Goal: Task Accomplishment & Management: Use online tool/utility

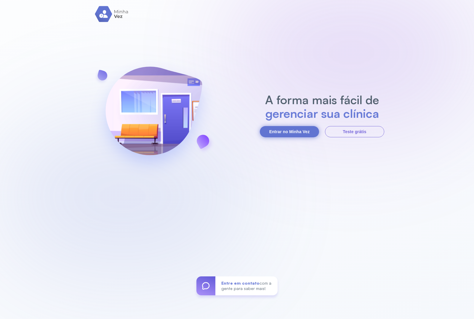
click at [291, 135] on button "Entrar no Minha Vez" at bounding box center [289, 131] width 59 height 11
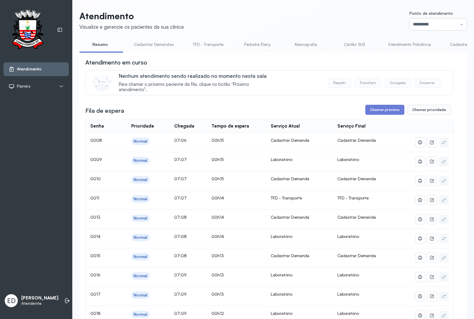
click at [420, 24] on input "*********" at bounding box center [437, 24] width 57 height 12
type input "*********"
click at [385, 111] on button "Chamar próximo" at bounding box center [384, 110] width 39 height 10
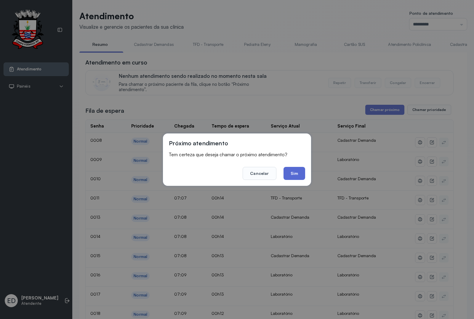
click at [294, 172] on button "Sim" at bounding box center [295, 173] width 22 height 13
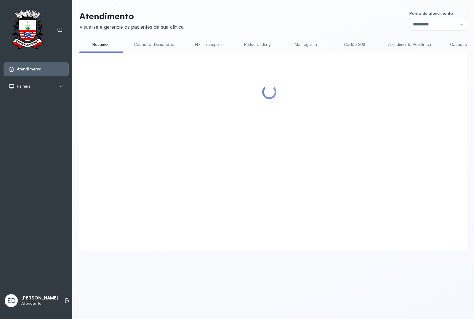
click at [359, 17] on header "Atendimento Visualize e gerencie os pacientes da sua clínica Ponto de atendimen…" at bounding box center [273, 21] width 388 height 20
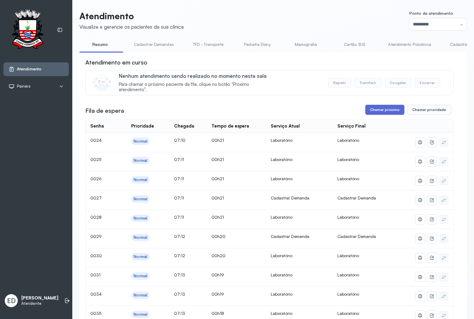
click at [393, 112] on button "Chamar próximo" at bounding box center [384, 110] width 39 height 10
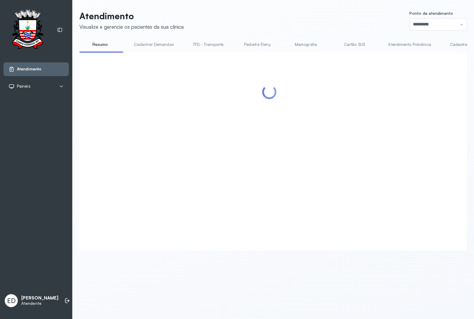
click at [294, 175] on div at bounding box center [269, 144] width 368 height 172
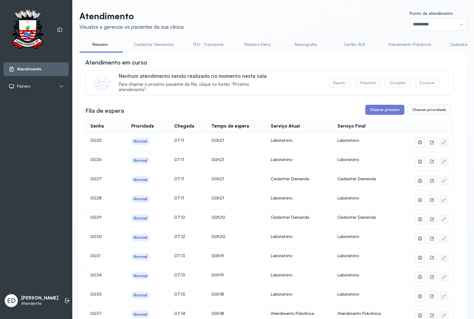
click at [338, 20] on header "Atendimento Visualize e gerencie os pacientes da sua clínica Ponto de atendimen…" at bounding box center [273, 21] width 388 height 20
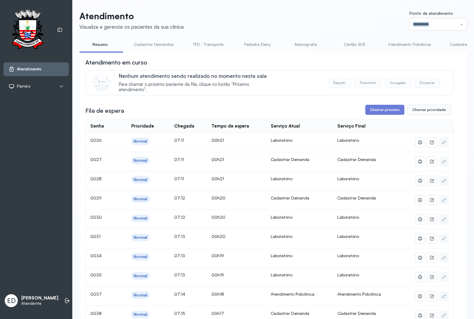
click at [338, 20] on header "Atendimento Visualize e gerencie os pacientes da sua clínica Ponto de atendimen…" at bounding box center [273, 21] width 388 height 20
click at [376, 113] on button "Chamar próximo" at bounding box center [384, 110] width 39 height 10
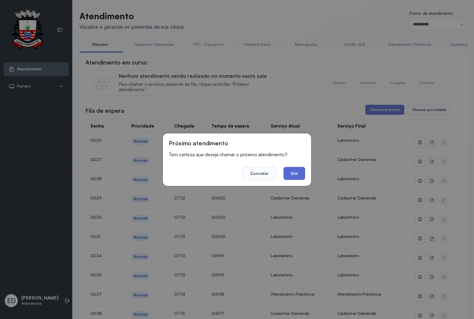
click at [297, 172] on button "Sim" at bounding box center [295, 173] width 22 height 13
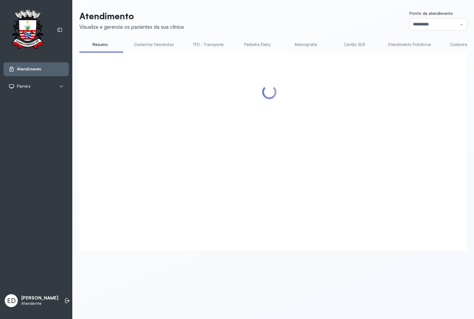
click at [325, 12] on header "Atendimento Visualize e gerencie os pacientes da sua clínica Ponto de atendimen…" at bounding box center [273, 21] width 388 height 20
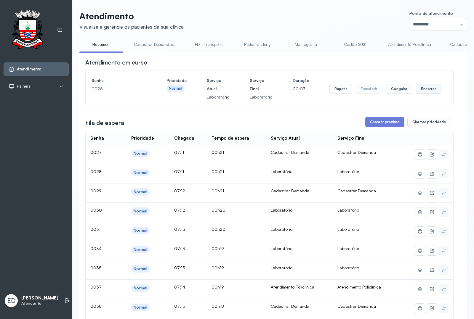
click at [425, 89] on button "Encerrar" at bounding box center [428, 89] width 25 height 10
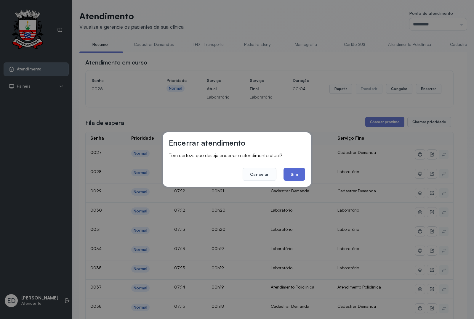
click at [295, 178] on button "Sim" at bounding box center [295, 174] width 22 height 13
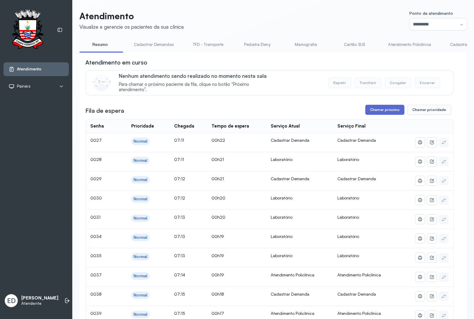
click at [380, 115] on button "Chamar próximo" at bounding box center [384, 110] width 39 height 10
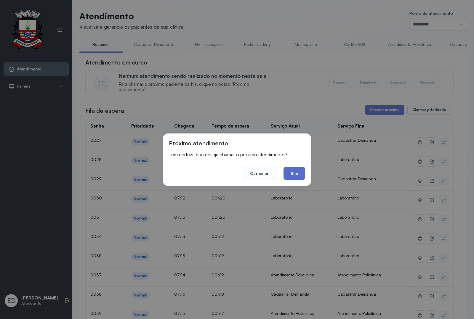
click at [301, 170] on button "Sim" at bounding box center [295, 173] width 22 height 13
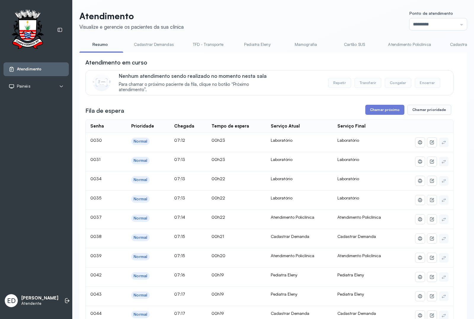
click at [258, 11] on header "Atendimento Visualize e gerencie os pacientes da sua clínica Ponto de atendimen…" at bounding box center [273, 21] width 388 height 20
click at [297, 12] on header "Atendimento Visualize e gerencie os pacientes da sua clínica Ponto de atendimen…" at bounding box center [273, 21] width 388 height 20
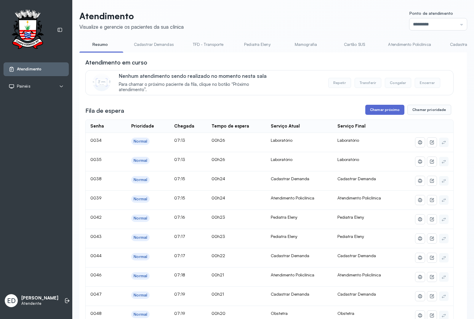
click at [388, 110] on button "Chamar próximo" at bounding box center [384, 110] width 39 height 10
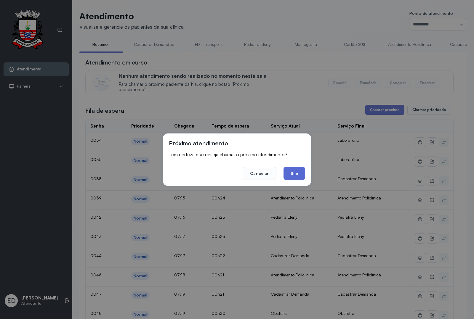
click at [296, 173] on button "Sim" at bounding box center [295, 173] width 22 height 13
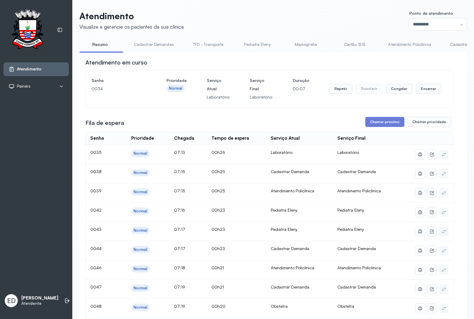
click at [341, 91] on button "Repetir" at bounding box center [340, 89] width 23 height 10
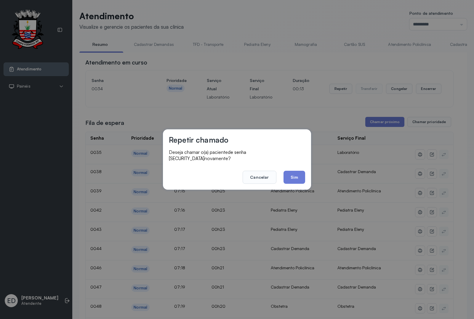
click at [299, 173] on button "Sim" at bounding box center [295, 177] width 22 height 13
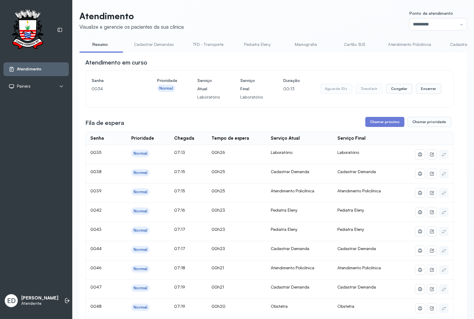
click at [301, 21] on header "Atendimento Visualize e gerencie os pacientes da sua clínica Ponto de atendimen…" at bounding box center [273, 21] width 388 height 20
click at [430, 94] on button "Encerrar" at bounding box center [428, 89] width 25 height 10
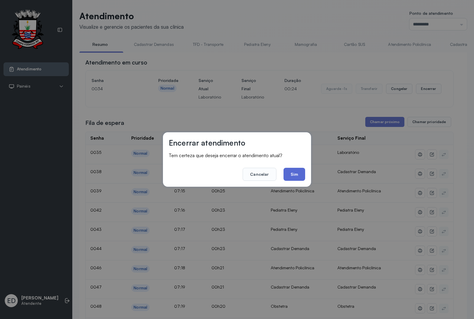
click at [296, 177] on button "Sim" at bounding box center [295, 174] width 22 height 13
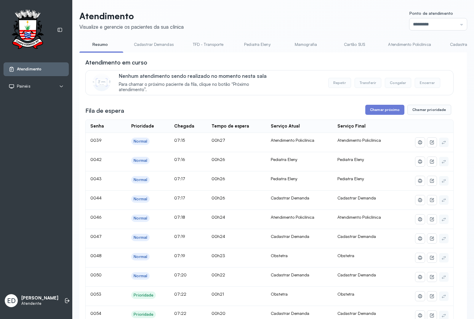
click at [244, 46] on link "Pediatra Eleny" at bounding box center [256, 45] width 41 height 10
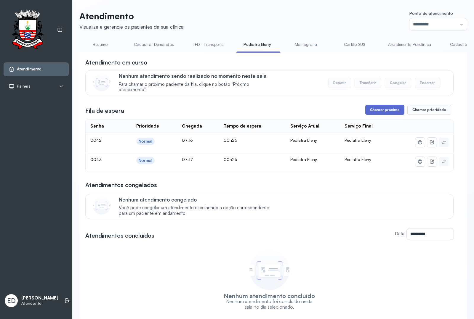
click at [375, 111] on button "Chamar próximo" at bounding box center [384, 110] width 39 height 10
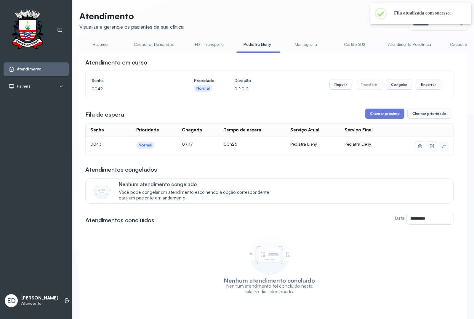
click at [104, 47] on link "Resumo" at bounding box center [99, 45] width 41 height 10
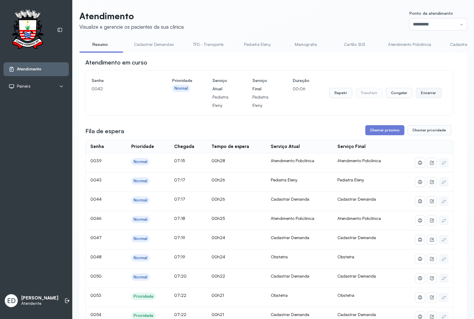
click at [425, 94] on button "Encerrar" at bounding box center [428, 93] width 25 height 10
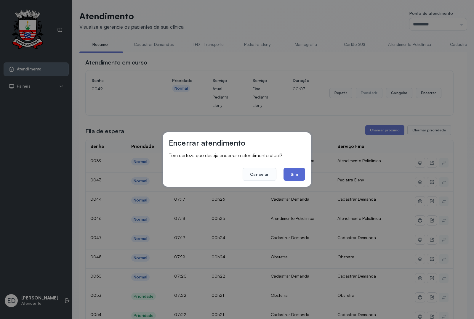
click at [295, 172] on button "Sim" at bounding box center [295, 174] width 22 height 13
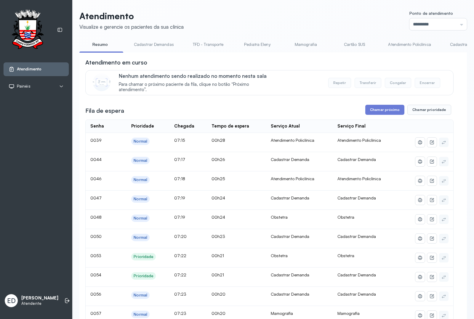
click at [454, 44] on link "Cadastrar Demanda" at bounding box center [469, 45] width 50 height 10
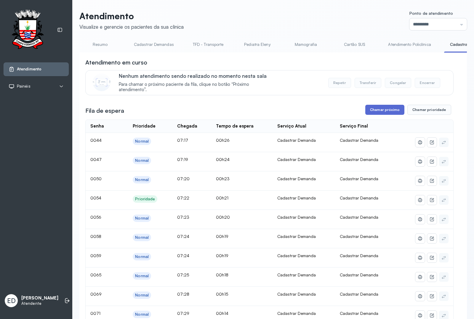
click at [382, 111] on button "Chamar próximo" at bounding box center [384, 110] width 39 height 10
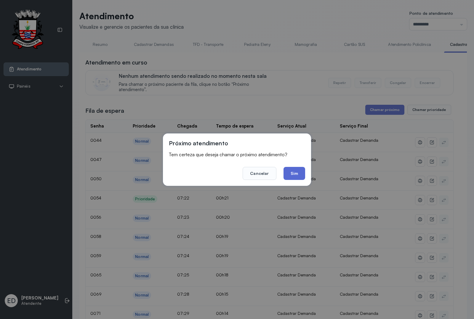
click at [299, 169] on button "Sim" at bounding box center [295, 173] width 22 height 13
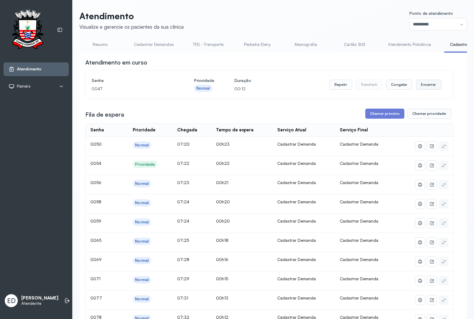
click at [425, 86] on button "Encerrar" at bounding box center [428, 85] width 25 height 10
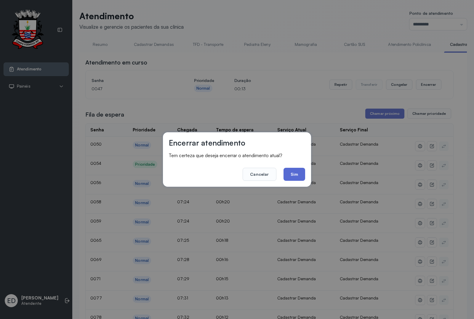
click at [295, 175] on button "Sim" at bounding box center [295, 174] width 22 height 13
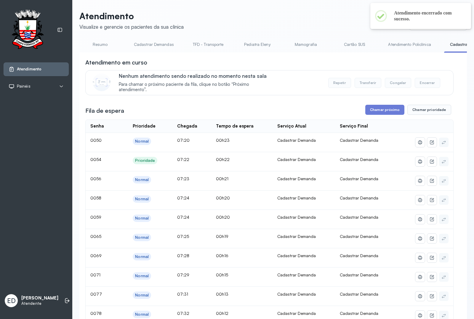
click at [90, 46] on link "Resumo" at bounding box center [99, 45] width 41 height 10
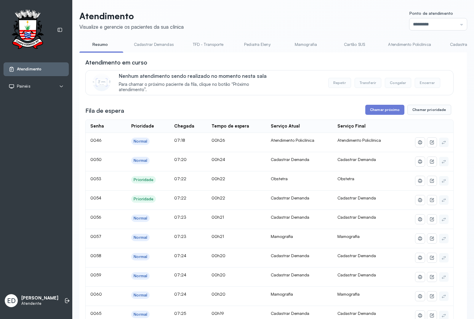
click at [457, 43] on link "Cadastrar Demanda" at bounding box center [469, 45] width 50 height 10
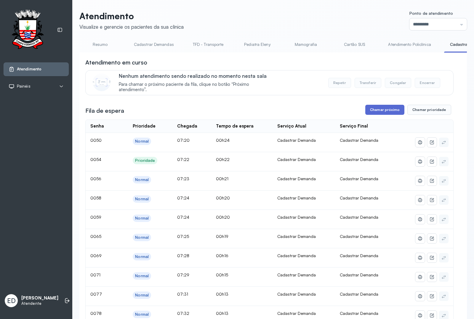
click at [377, 110] on button "Chamar próximo" at bounding box center [384, 110] width 39 height 10
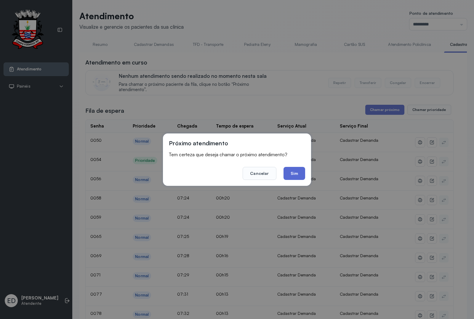
click at [295, 176] on button "Sim" at bounding box center [295, 173] width 22 height 13
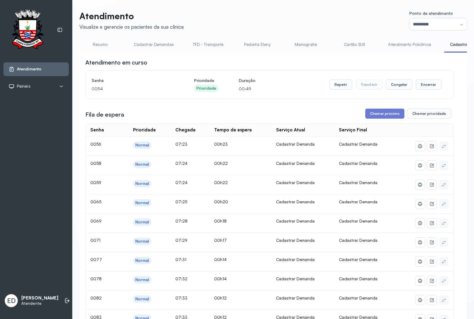
click at [104, 48] on link "Resumo" at bounding box center [99, 45] width 41 height 10
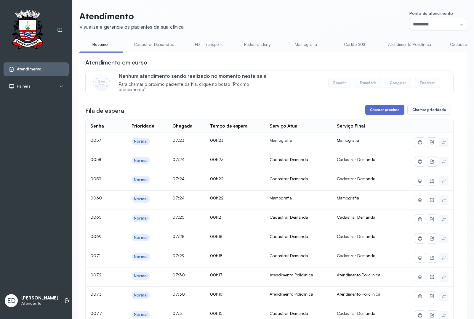
click at [381, 110] on button "Chamar próximo" at bounding box center [384, 110] width 39 height 10
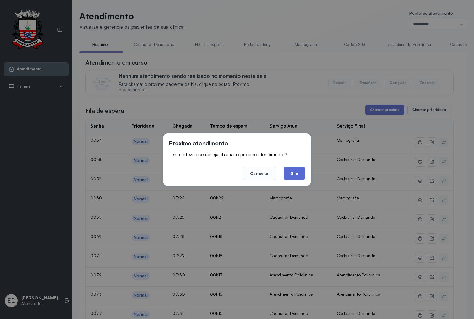
click at [298, 170] on button "Sim" at bounding box center [295, 173] width 22 height 13
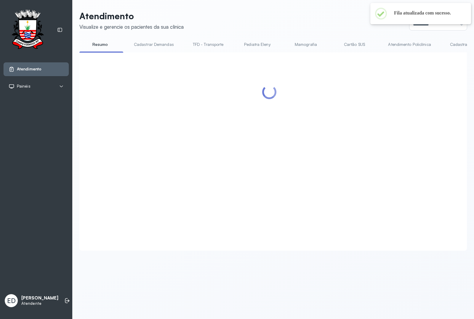
click at [310, 12] on header "Atendimento Visualize e gerencie os pacientes da sua clínica Ponto de atendimen…" at bounding box center [273, 21] width 388 height 20
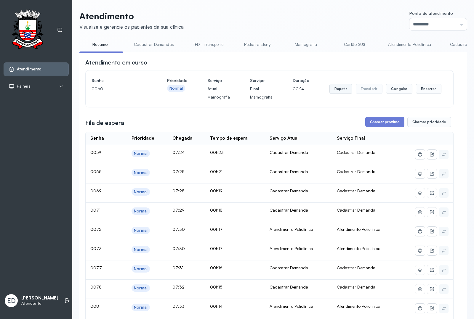
click at [329, 88] on button "Repetir" at bounding box center [340, 89] width 23 height 10
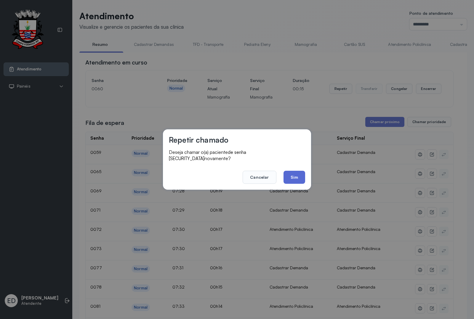
click at [302, 174] on button "Sim" at bounding box center [295, 177] width 22 height 13
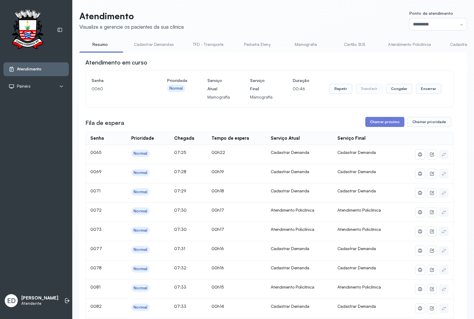
click at [370, 67] on div "Atendimento em curso" at bounding box center [269, 62] width 368 height 8
click at [425, 89] on button "Encerrar" at bounding box center [428, 89] width 25 height 10
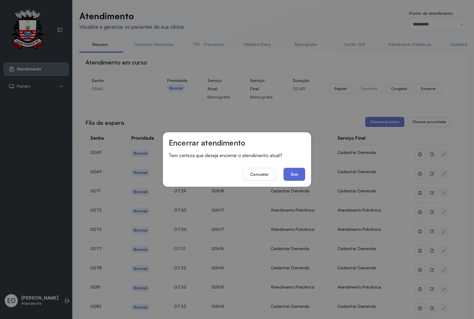
click at [301, 170] on button "Sim" at bounding box center [295, 174] width 22 height 13
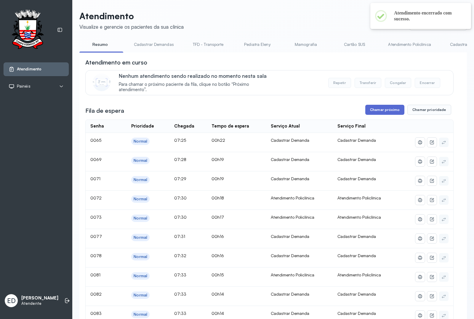
click at [386, 110] on button "Chamar próximo" at bounding box center [384, 110] width 39 height 10
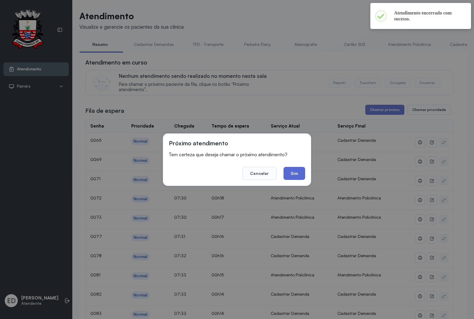
click at [299, 173] on button "Sim" at bounding box center [295, 173] width 22 height 13
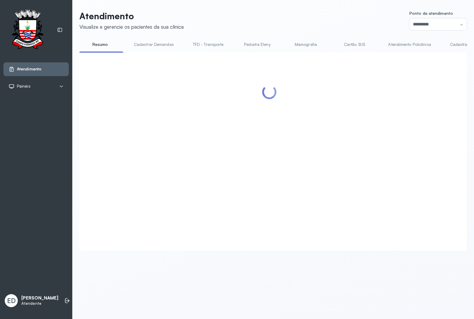
click at [300, 14] on header "Atendimento Visualize e gerencie os pacientes da sua clínica Ponto de atendimen…" at bounding box center [273, 21] width 388 height 20
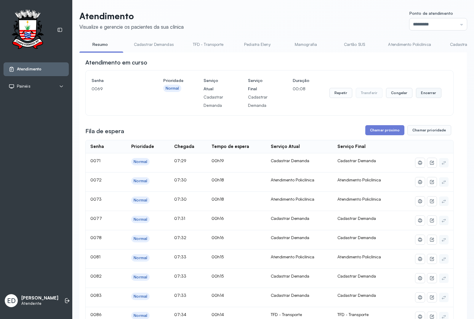
click at [432, 92] on button "Encerrar" at bounding box center [428, 93] width 25 height 10
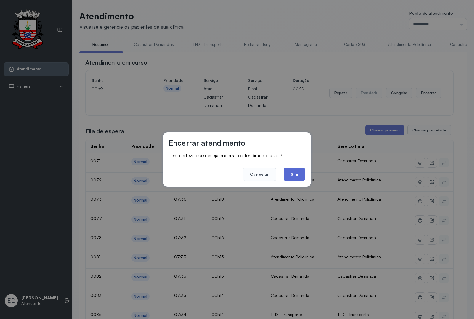
click at [286, 174] on button "Sim" at bounding box center [295, 174] width 22 height 13
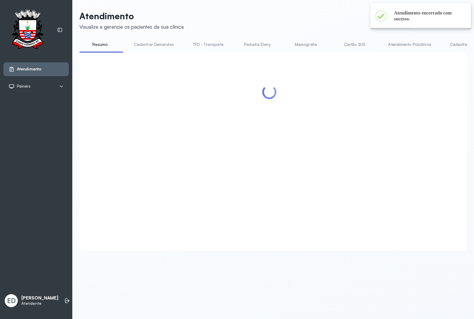
click at [282, 18] on header "Atendimento Visualize e gerencie os pacientes da sua clínica Ponto de atendimen…" at bounding box center [273, 21] width 388 height 20
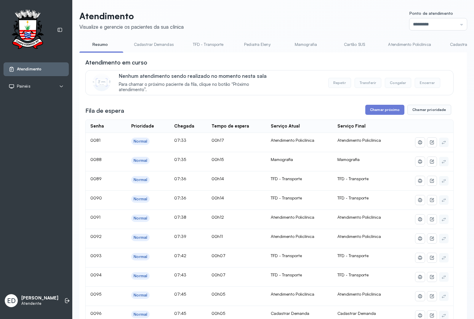
click at [304, 42] on link "Mamografia" at bounding box center [305, 45] width 41 height 10
drag, startPoint x: 378, startPoint y: 115, endPoint x: 364, endPoint y: 128, distance: 19.5
click at [378, 115] on button "Chamar próximo" at bounding box center [384, 110] width 39 height 10
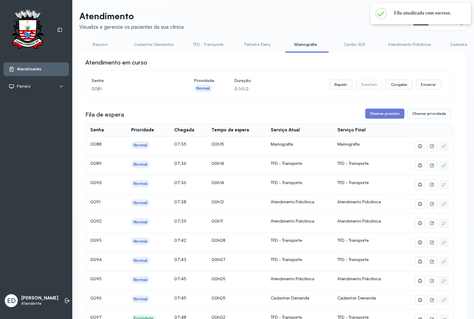
click at [100, 46] on link "Resumo" at bounding box center [99, 45] width 41 height 10
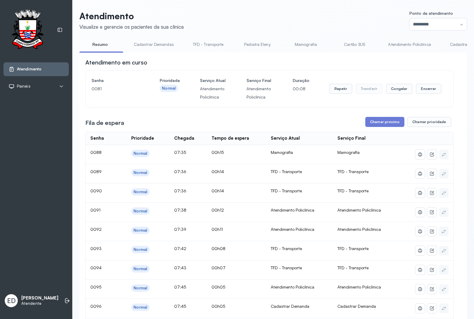
click at [307, 43] on link "Mamografia" at bounding box center [305, 45] width 41 height 10
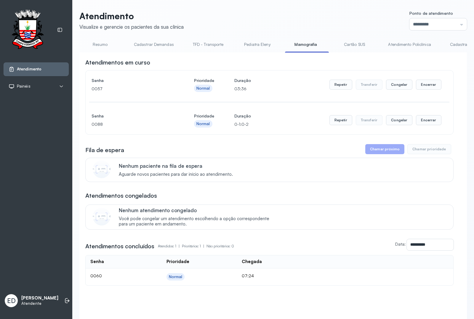
click at [287, 11] on header "Atendimento Visualize e gerencie os pacientes da sua clínica Ponto de atendimen…" at bounding box center [273, 21] width 388 height 20
click at [422, 83] on button "Encerrar" at bounding box center [428, 85] width 25 height 10
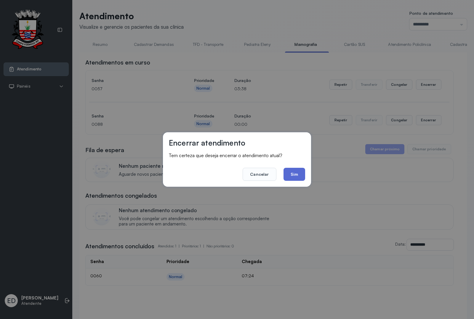
click at [289, 178] on button "Sim" at bounding box center [295, 174] width 22 height 13
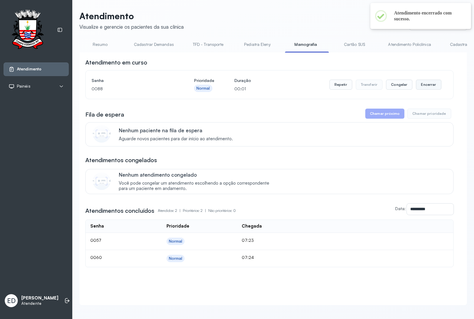
click at [424, 89] on button "Encerrar" at bounding box center [428, 85] width 25 height 10
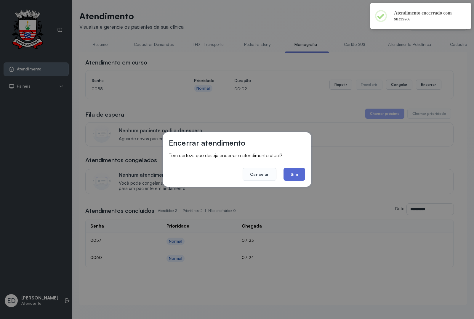
click at [297, 178] on button "Sim" at bounding box center [295, 174] width 22 height 13
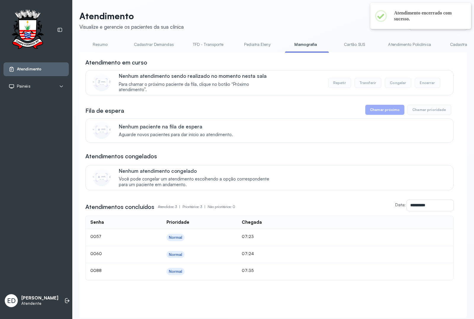
click at [101, 44] on link "Resumo" at bounding box center [99, 45] width 41 height 10
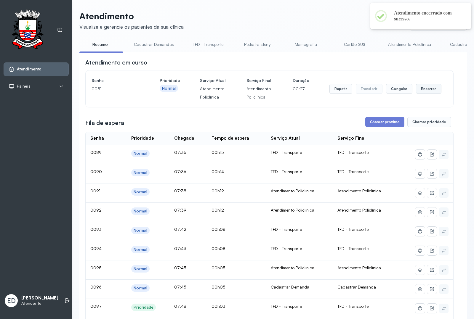
click at [422, 94] on button "Encerrar" at bounding box center [428, 89] width 25 height 10
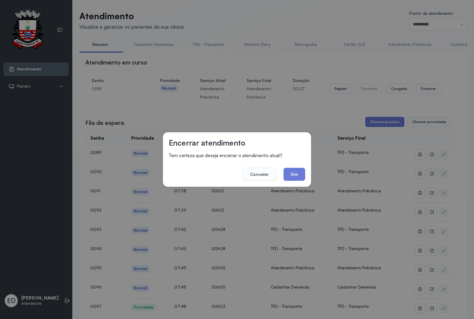
drag, startPoint x: 300, startPoint y: 173, endPoint x: 307, endPoint y: 166, distance: 9.9
click at [300, 173] on button "Sim" at bounding box center [295, 174] width 22 height 13
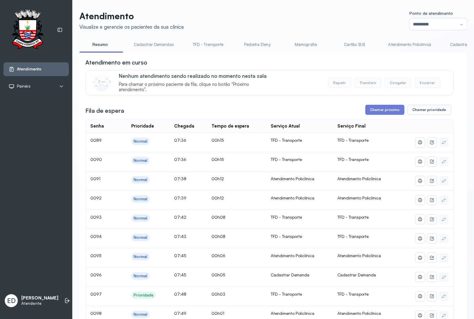
scroll to position [37, 0]
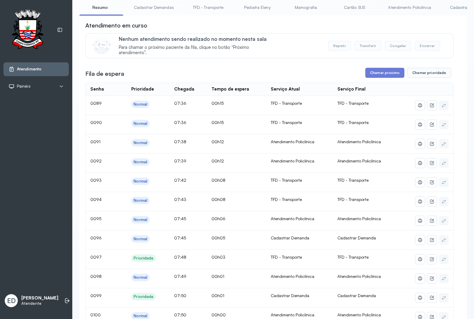
click at [452, 6] on link "Cadastrar Demanda" at bounding box center [469, 8] width 50 height 10
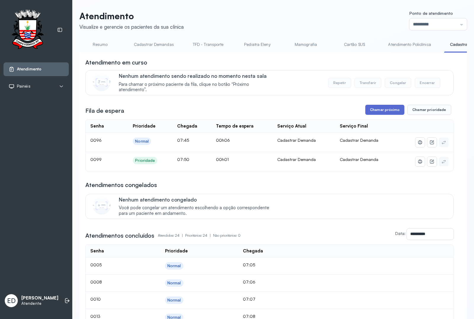
click at [386, 108] on button "Chamar próximo" at bounding box center [384, 110] width 39 height 10
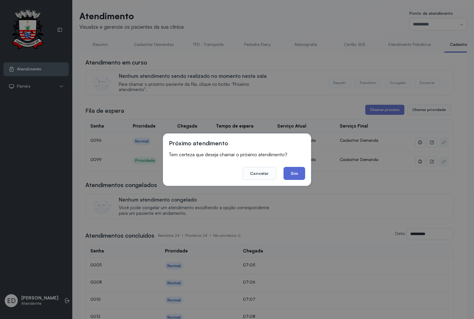
click at [293, 176] on button "Sim" at bounding box center [295, 173] width 22 height 13
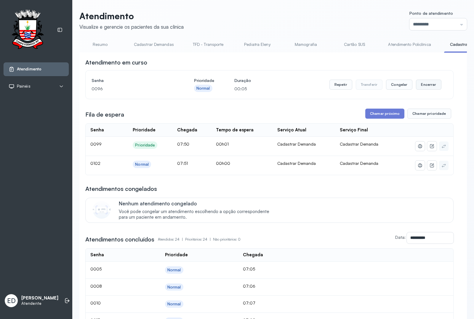
click at [422, 89] on button "Encerrar" at bounding box center [428, 85] width 25 height 10
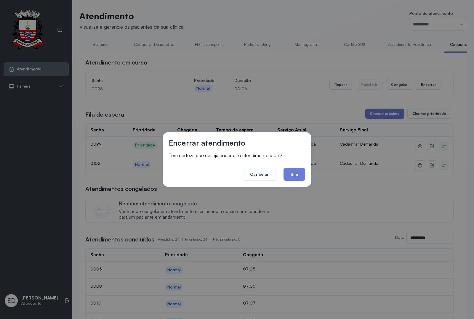
click at [304, 166] on footer "Cancelar Sim" at bounding box center [237, 170] width 136 height 21
click at [299, 177] on button "Sim" at bounding box center [295, 174] width 22 height 13
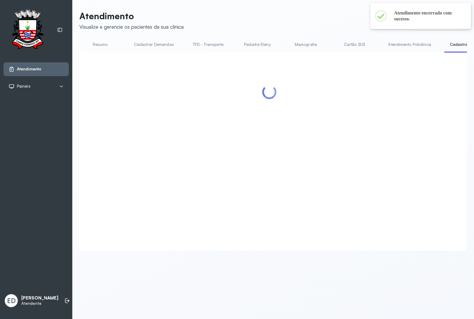
click at [96, 46] on link "Resumo" at bounding box center [99, 45] width 41 height 10
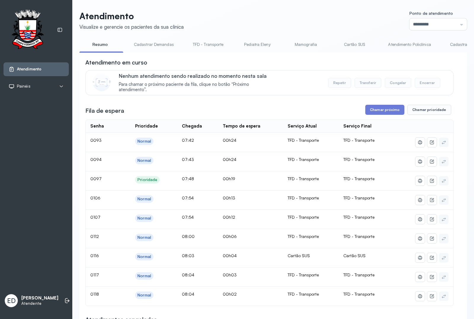
click at [104, 45] on link "Resumo" at bounding box center [99, 45] width 41 height 10
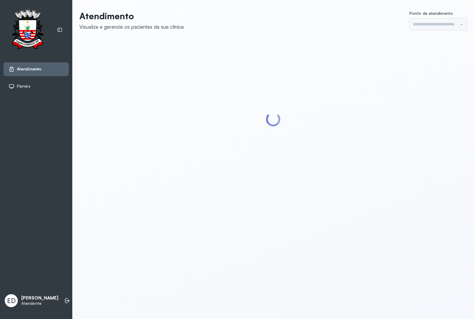
type input "*********"
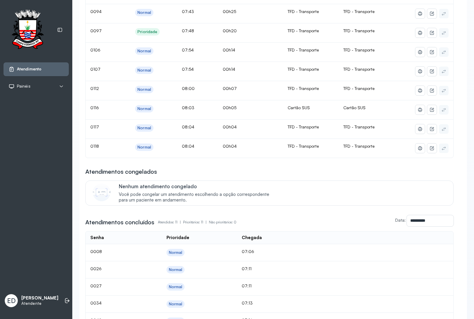
scroll to position [37, 0]
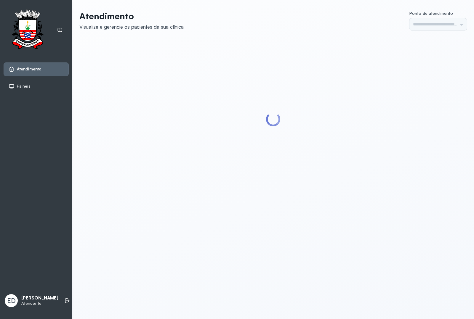
type input "*********"
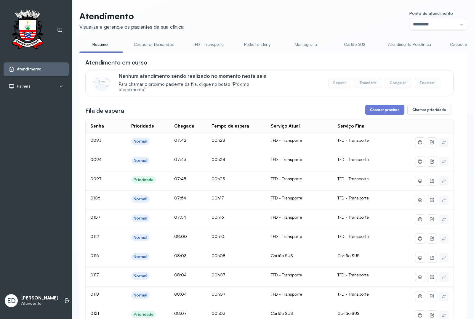
click at [106, 42] on link "Resumo" at bounding box center [99, 45] width 41 height 10
click at [252, 46] on link "Pediatra Eleny" at bounding box center [256, 45] width 41 height 10
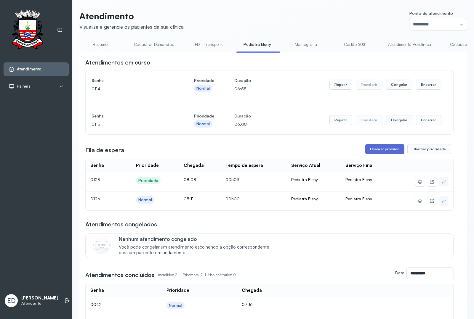
click at [391, 150] on button "Chamar próximo" at bounding box center [384, 149] width 39 height 10
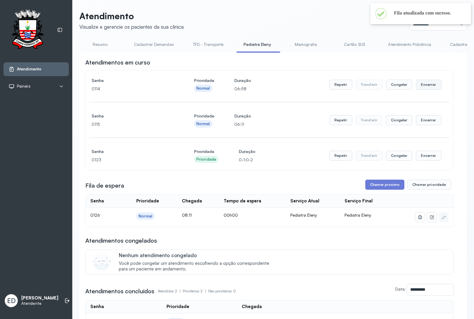
click at [429, 88] on button "Encerrar" at bounding box center [428, 85] width 25 height 10
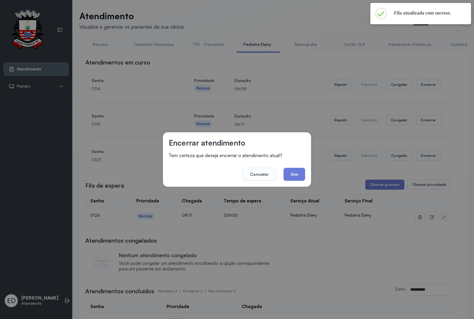
click at [293, 177] on button "Sim" at bounding box center [295, 174] width 22 height 13
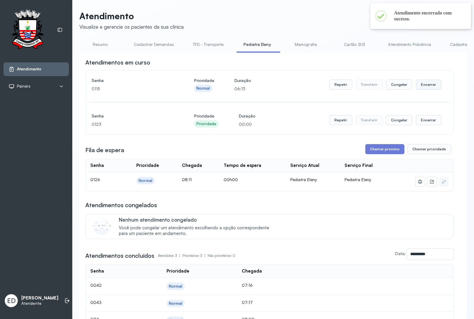
click at [419, 85] on button "Encerrar" at bounding box center [428, 85] width 25 height 10
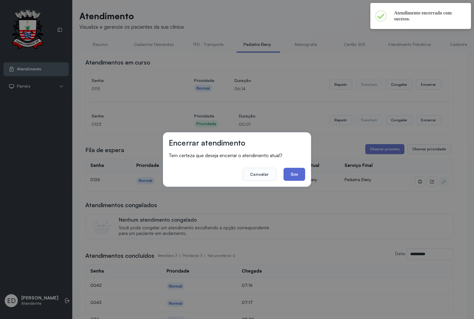
click at [295, 172] on button "Sim" at bounding box center [295, 174] width 22 height 13
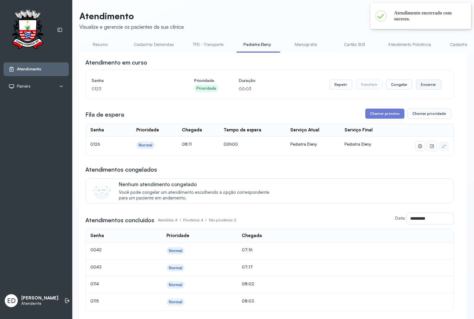
click at [419, 88] on button "Encerrar" at bounding box center [428, 85] width 25 height 10
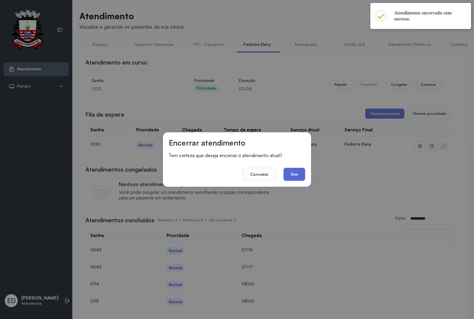
click at [294, 176] on button "Sim" at bounding box center [295, 174] width 22 height 13
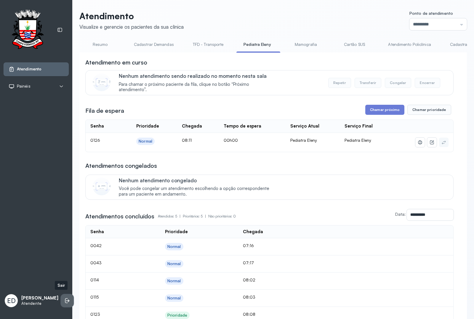
click at [64, 298] on icon at bounding box center [67, 301] width 6 height 6
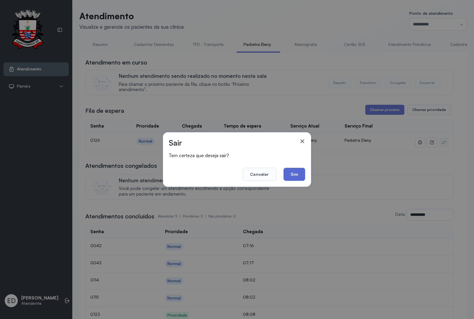
click at [293, 169] on button "Sim" at bounding box center [295, 174] width 22 height 13
